Goal: Task Accomplishment & Management: Manage account settings

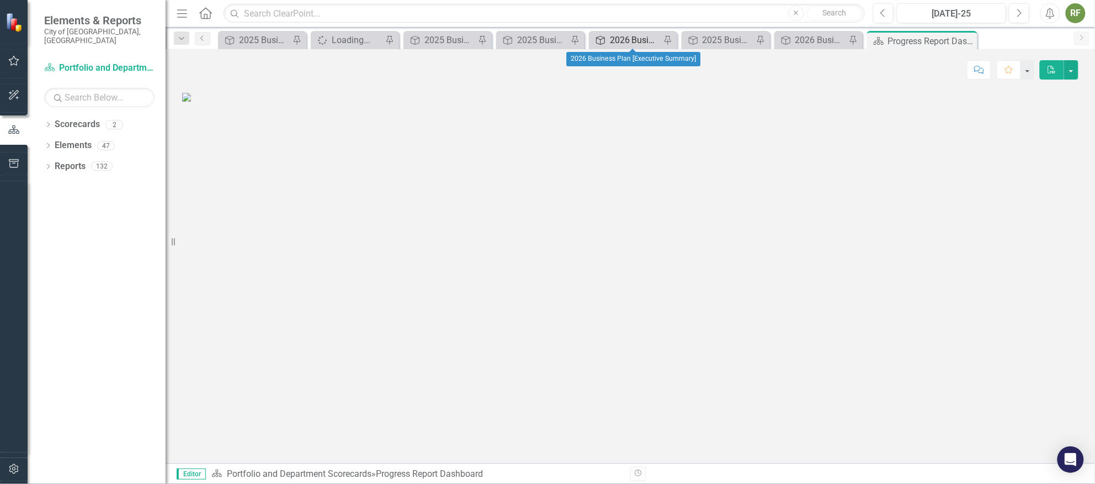
click at [623, 37] on div "2026 Business Plan [Executive Summary]" at bounding box center [635, 40] width 51 height 14
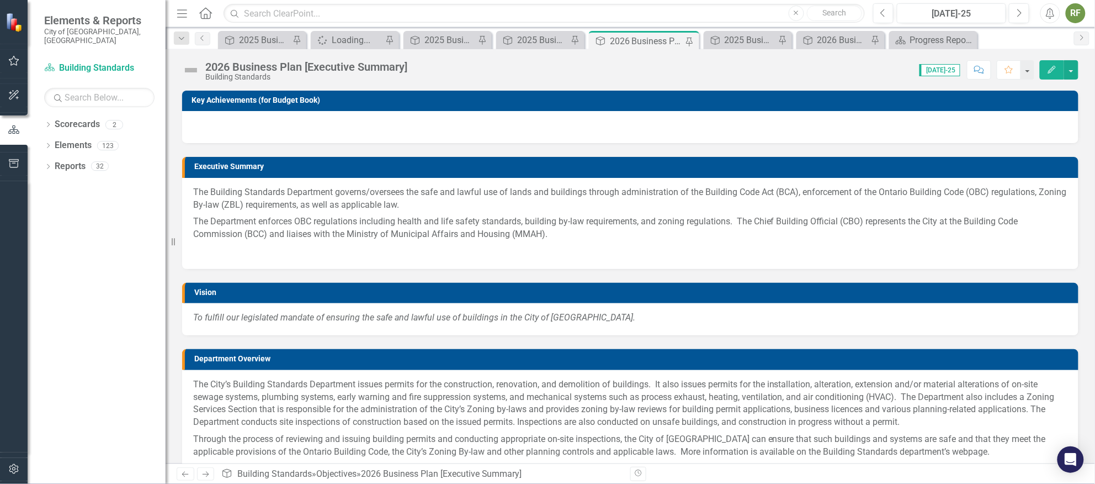
click at [273, 216] on p "The Department enforces OBC regulations including health and life safety standa…" at bounding box center [630, 228] width 874 height 30
click at [195, 192] on p "The Building Standards Department governs/oversees the safe and lawful use of l…" at bounding box center [630, 200] width 874 height 28
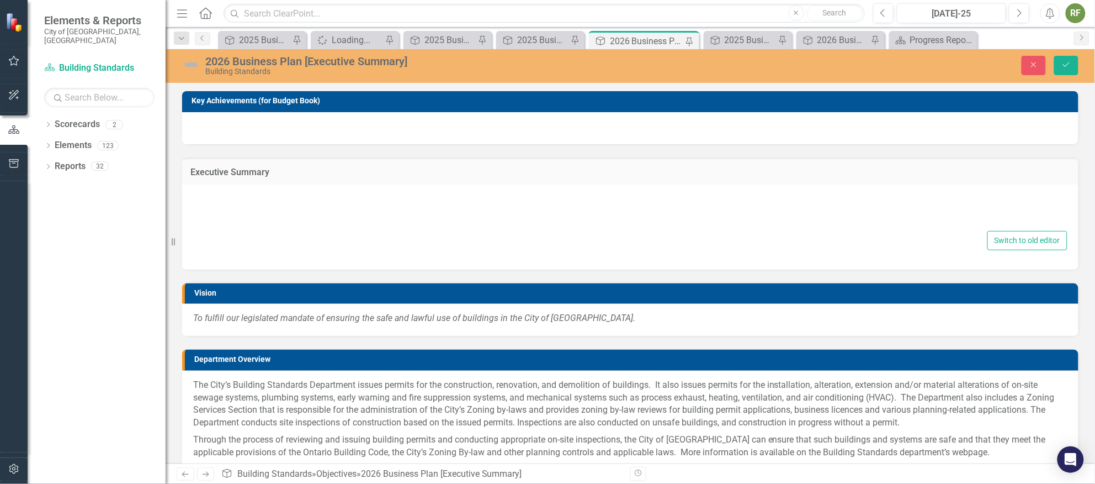
type textarea "<p>The Building Standards Department governs/oversees the safe and lawful use o…"
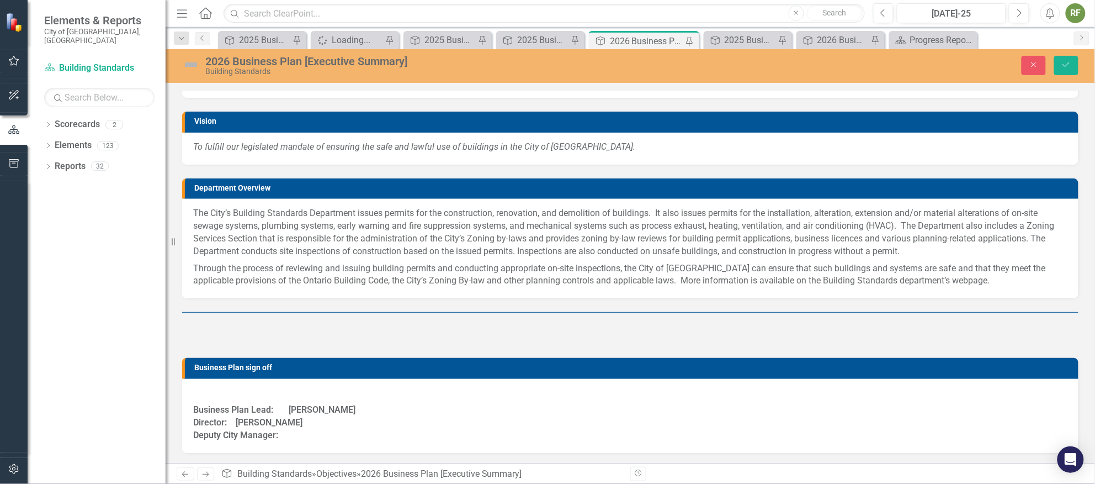
scroll to position [29, 0]
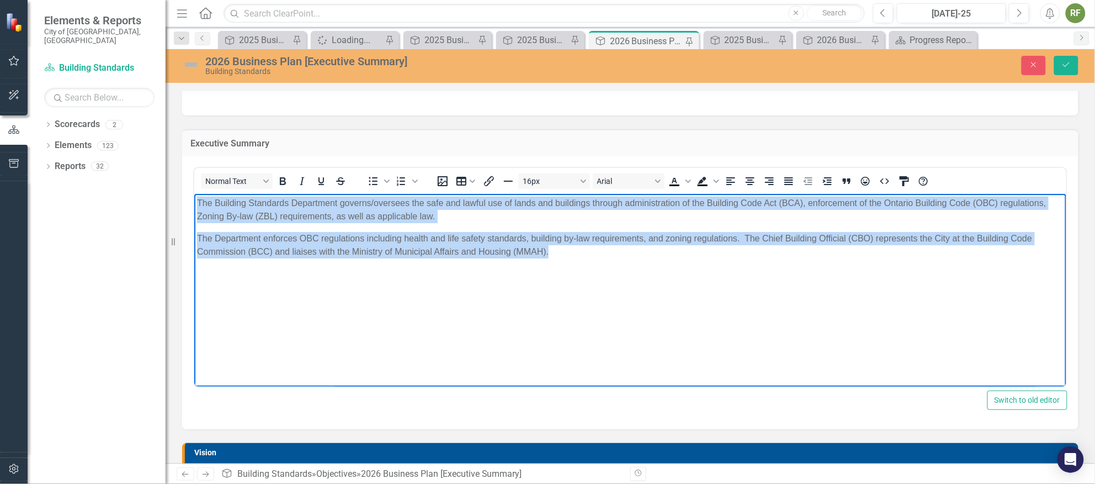
drag, startPoint x: 195, startPoint y: 201, endPoint x: 589, endPoint y: 256, distance: 397.4
click at [589, 256] on body "The Building Standards Department governs/oversees the safe and lawful use of l…" at bounding box center [630, 277] width 872 height 166
copy body "The Building Standards Department governs/oversees the safe and lawful use of l…"
